Goal: Information Seeking & Learning: Learn about a topic

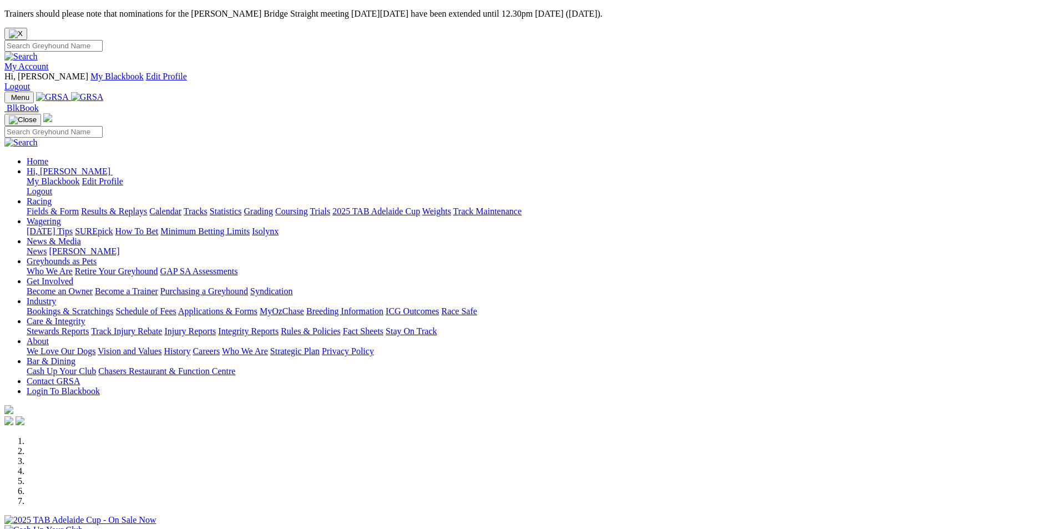
click at [308, 206] on link "Coursing" at bounding box center [291, 210] width 33 height 9
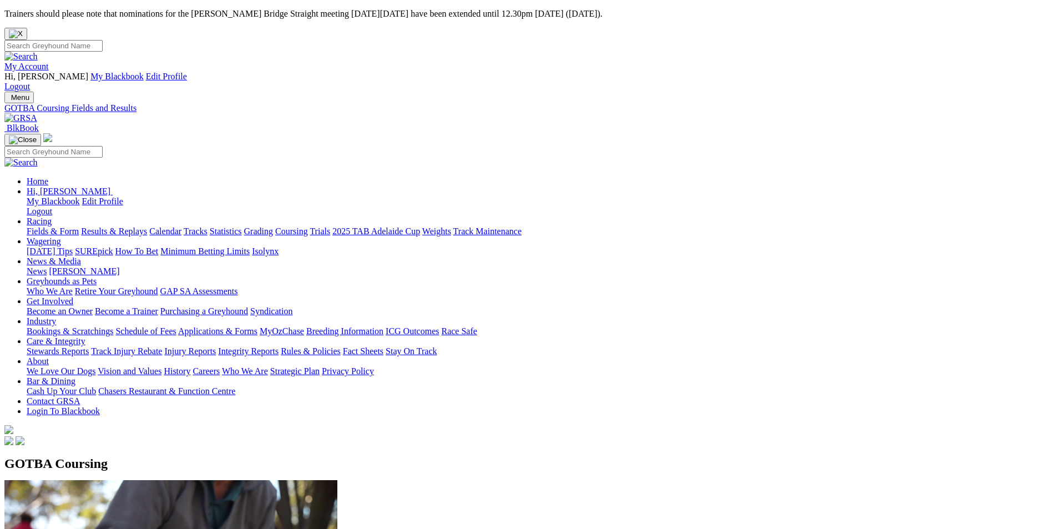
click at [37, 113] on img at bounding box center [20, 118] width 33 height 10
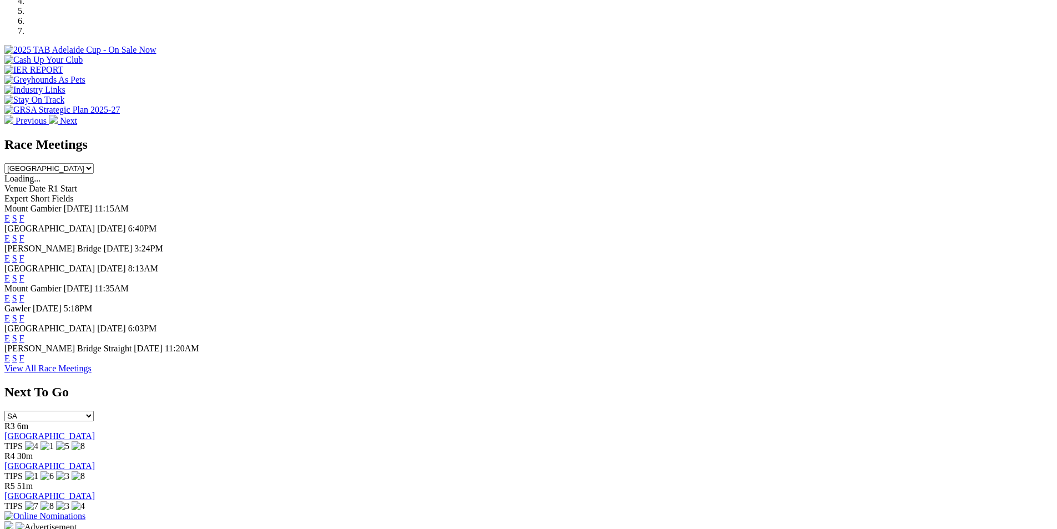
scroll to position [450, 0]
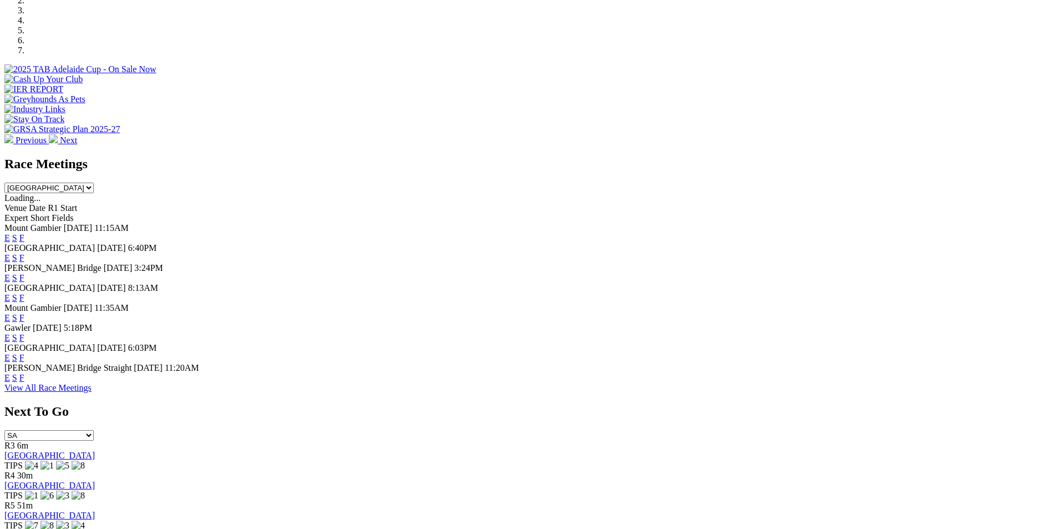
click at [24, 273] on link "F" at bounding box center [21, 277] width 5 height 9
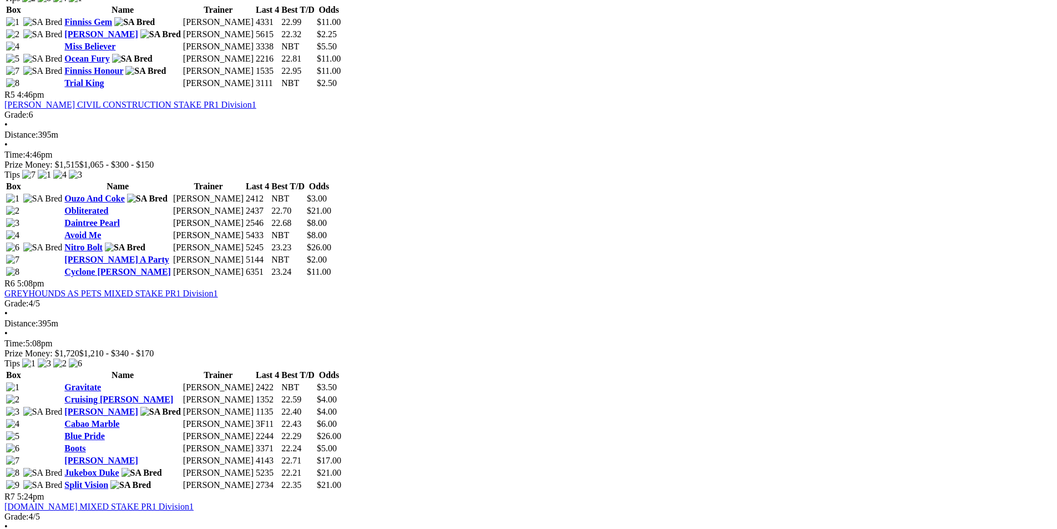
scroll to position [1285, 0]
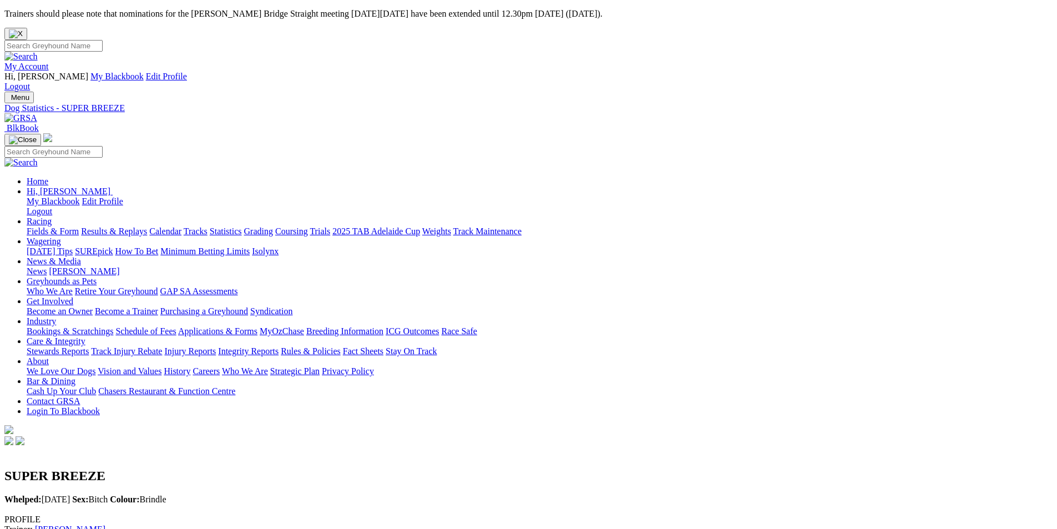
click at [37, 113] on img at bounding box center [20, 118] width 33 height 10
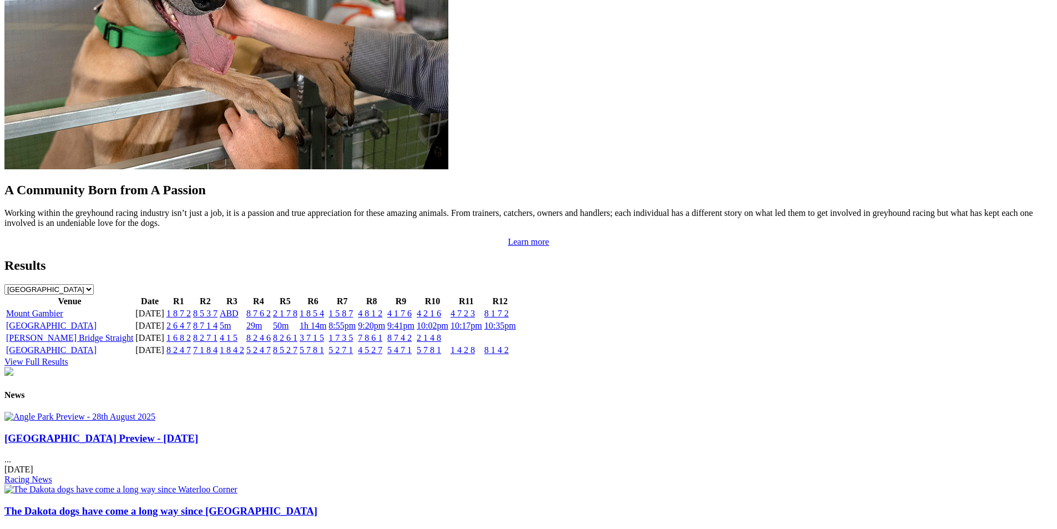
scroll to position [1014, 0]
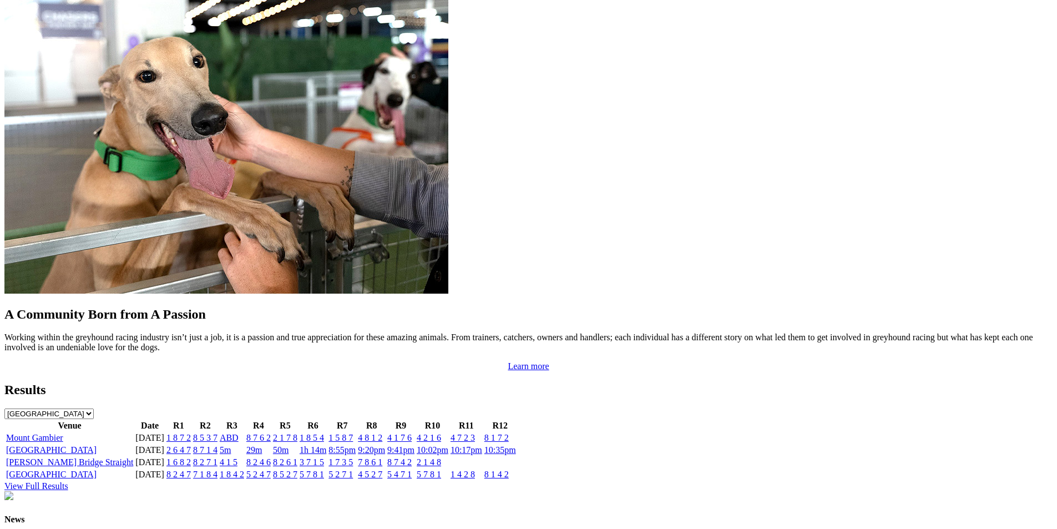
click at [509, 433] on link "8 1 7 2" at bounding box center [496, 437] width 24 height 9
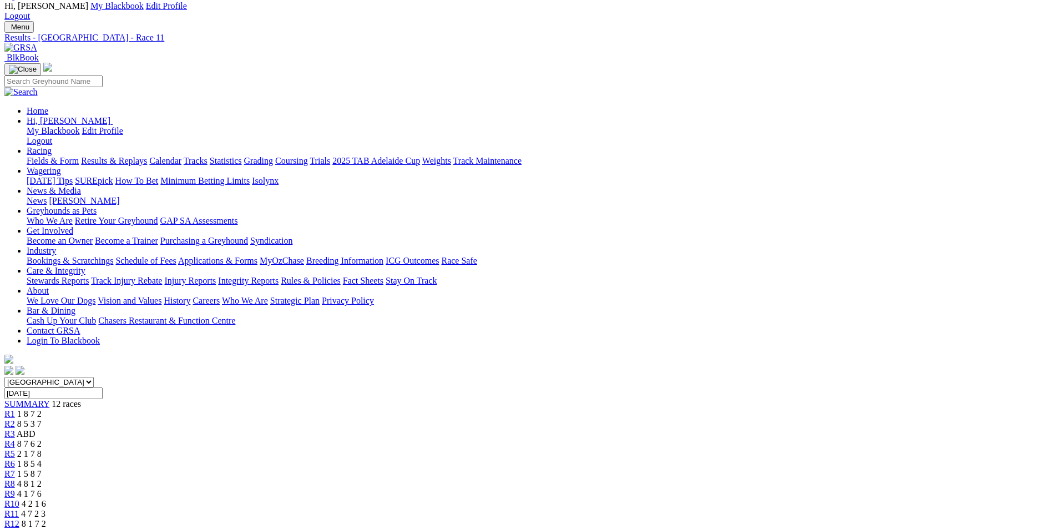
scroll to position [89, 0]
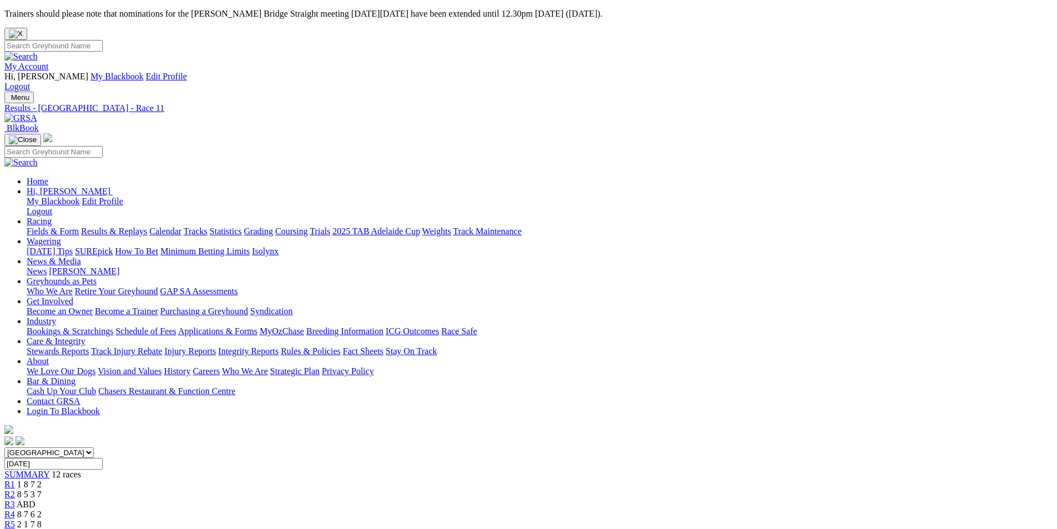
click at [37, 113] on img at bounding box center [20, 118] width 33 height 10
